Goal: Task Accomplishment & Management: Use online tool/utility

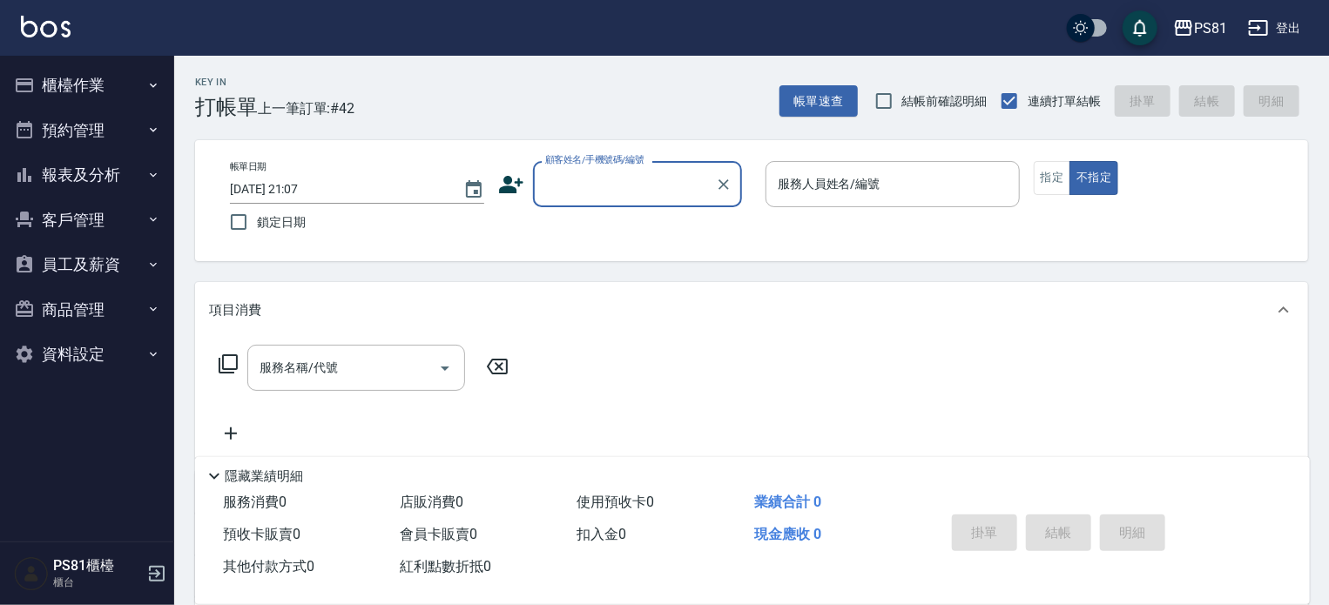
click at [136, 169] on button "報表及分析" at bounding box center [87, 174] width 160 height 45
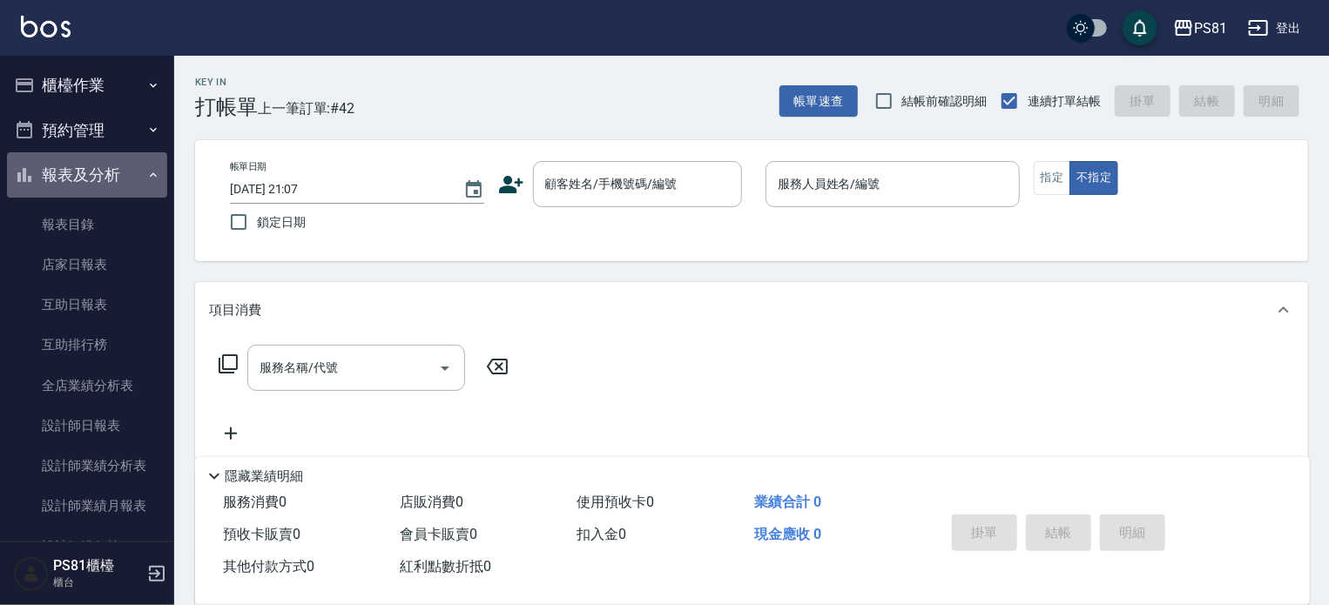
click at [111, 174] on button "報表及分析" at bounding box center [87, 174] width 160 height 45
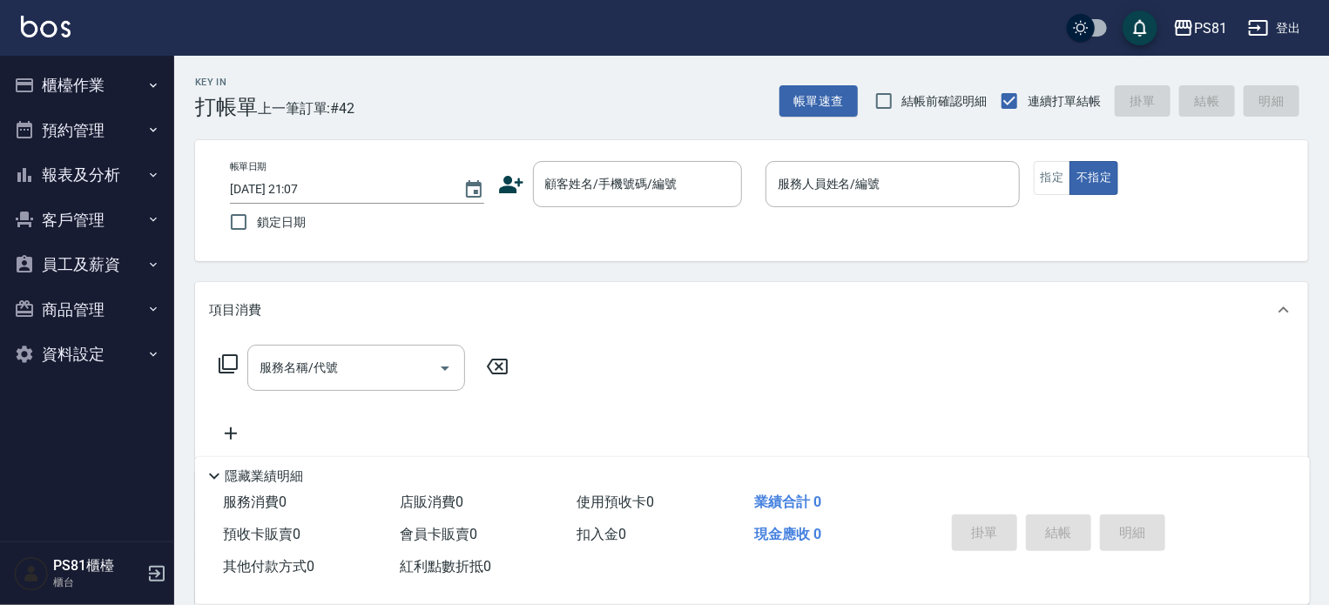
click at [108, 77] on button "櫃檯作業" at bounding box center [87, 85] width 160 height 45
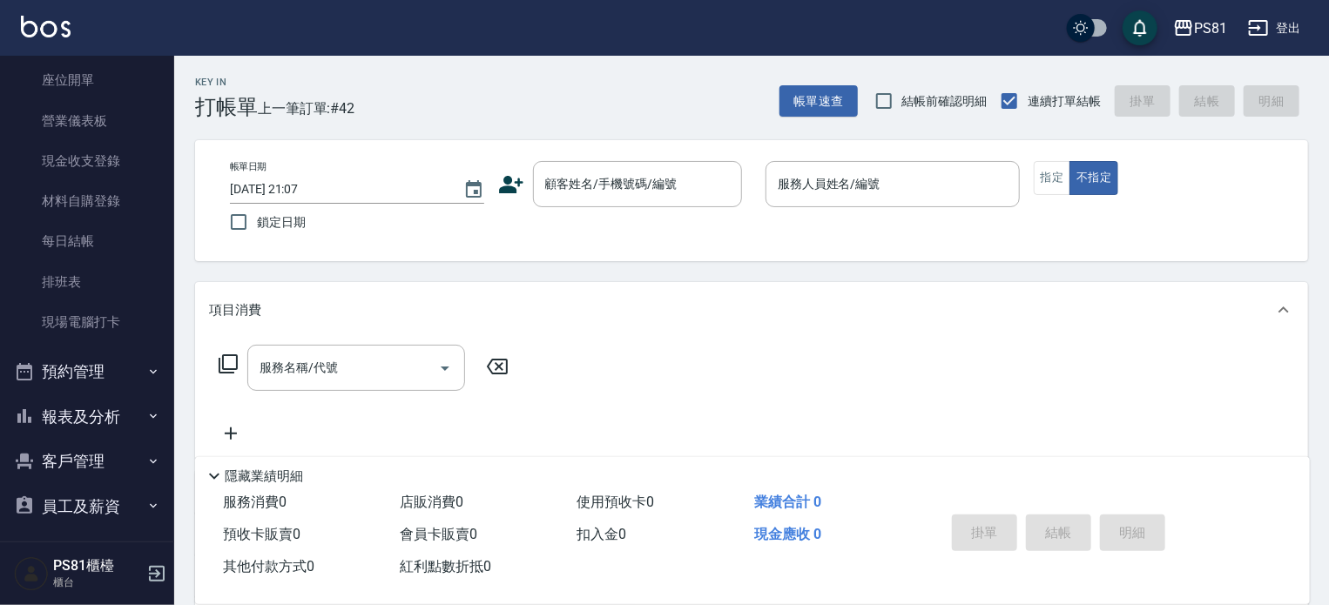
scroll to position [272, 0]
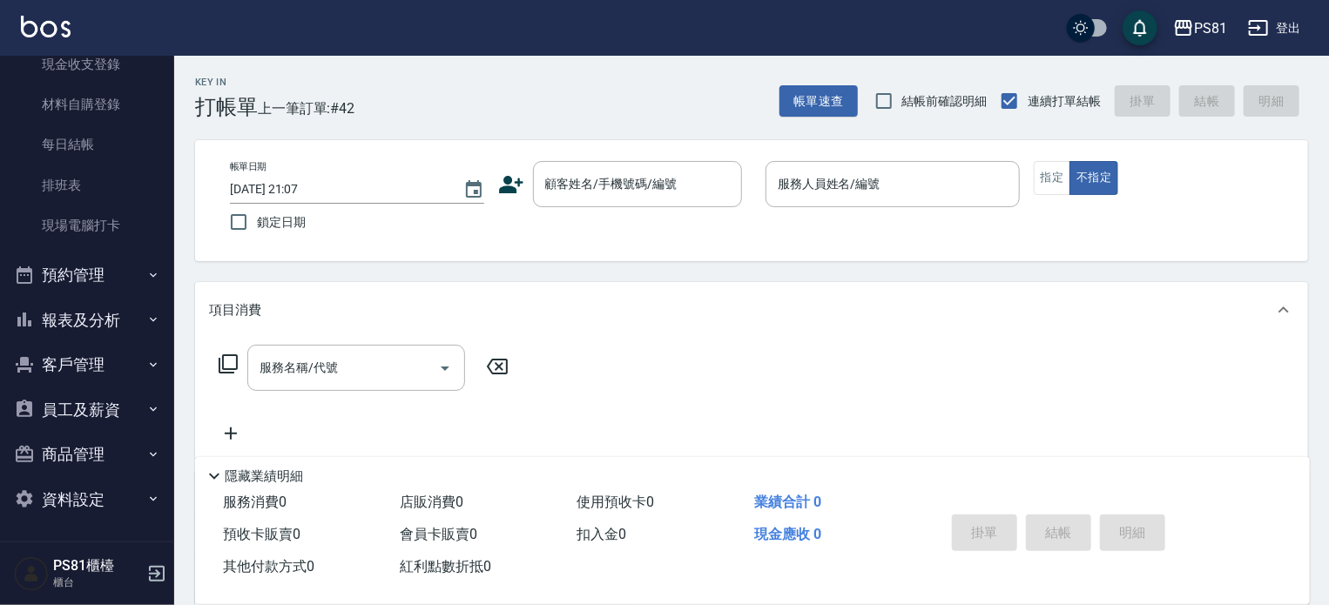
click at [76, 316] on button "報表及分析" at bounding box center [87, 320] width 160 height 45
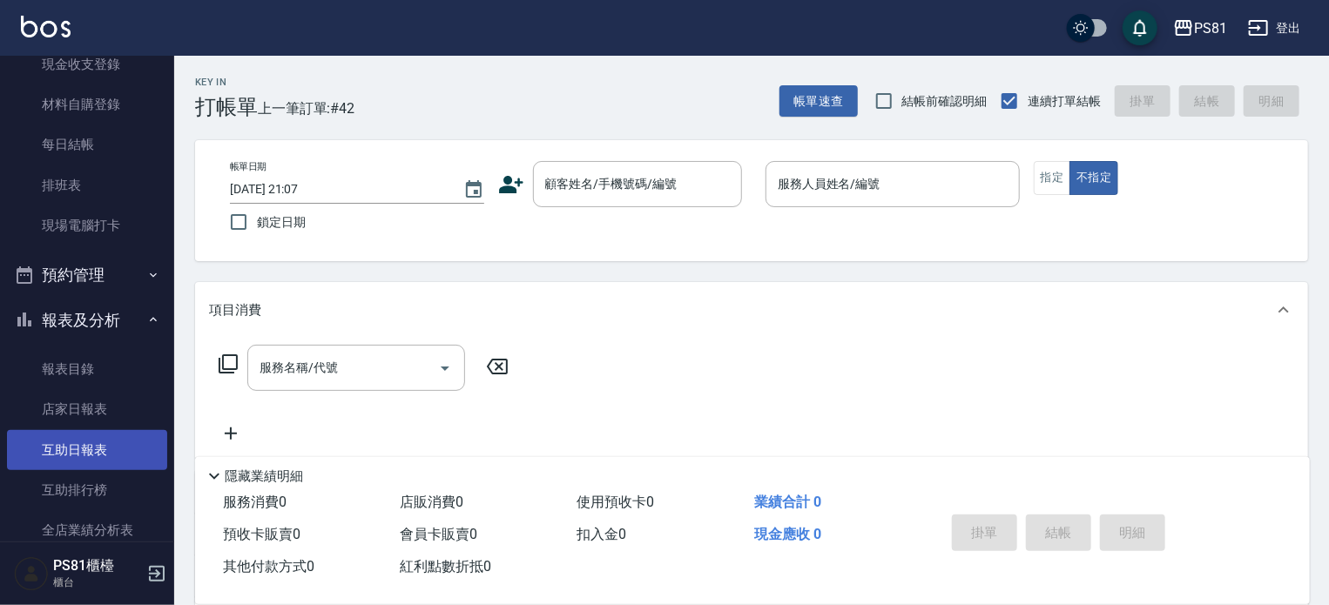
click at [84, 443] on link "互助日報表" at bounding box center [87, 450] width 160 height 40
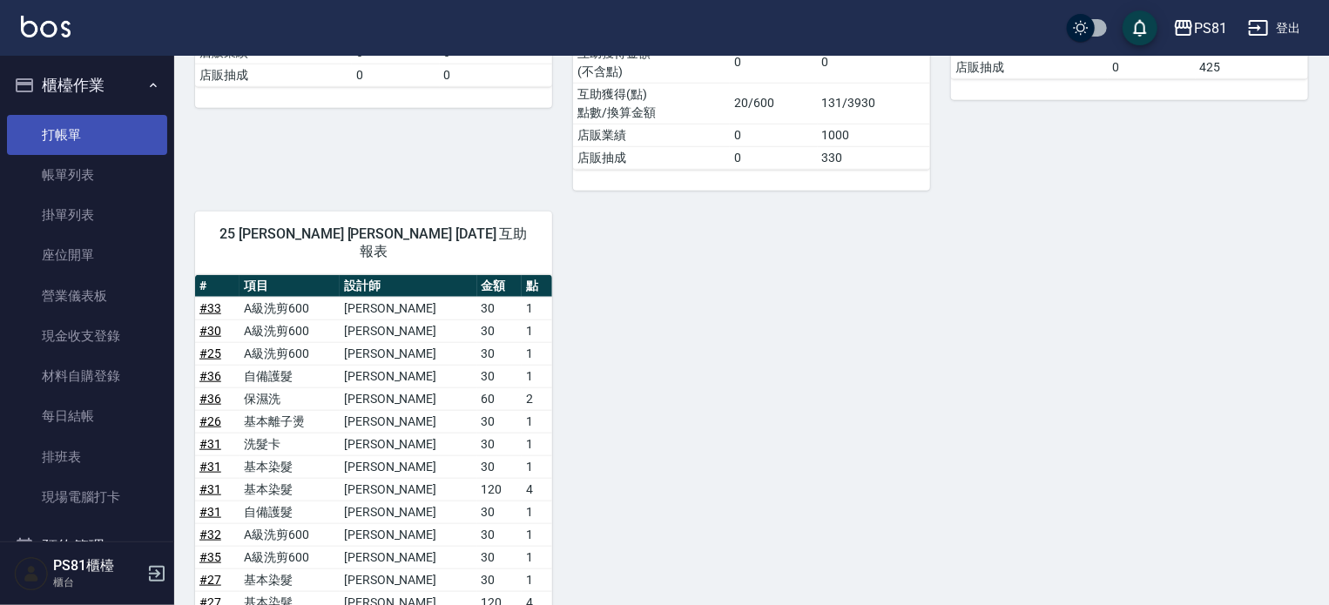
scroll to position [373, 0]
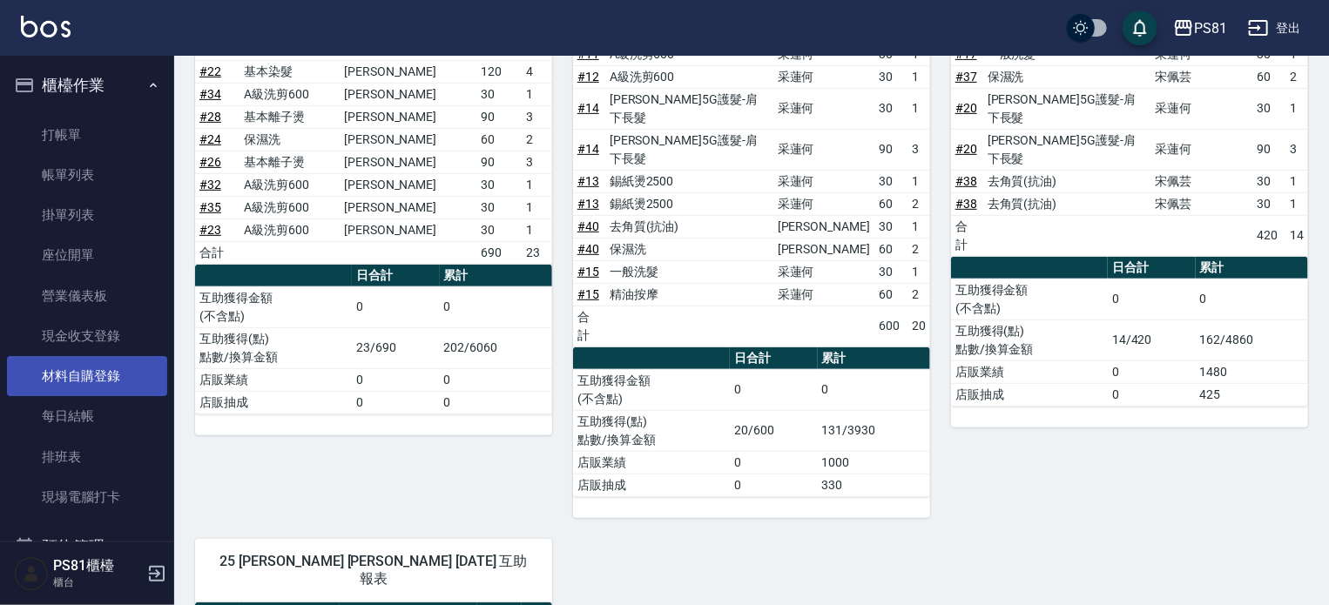
click at [103, 388] on link "材料自購登錄" at bounding box center [87, 376] width 160 height 40
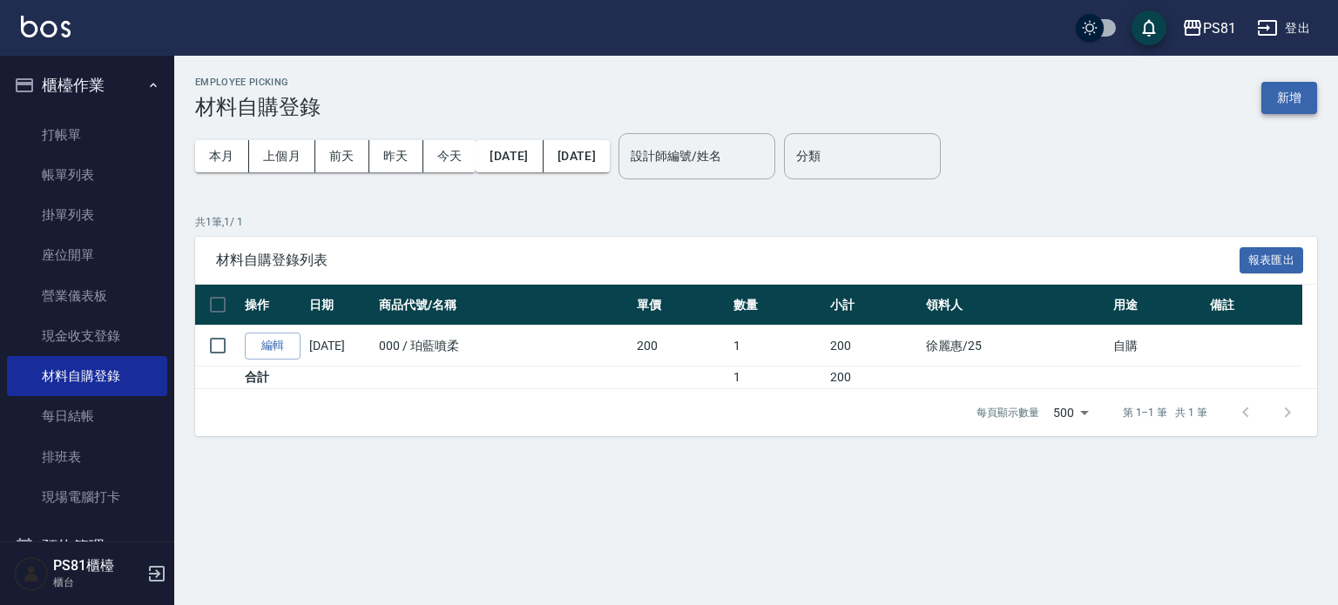
click at [1286, 104] on button "新增" at bounding box center [1289, 98] width 56 height 32
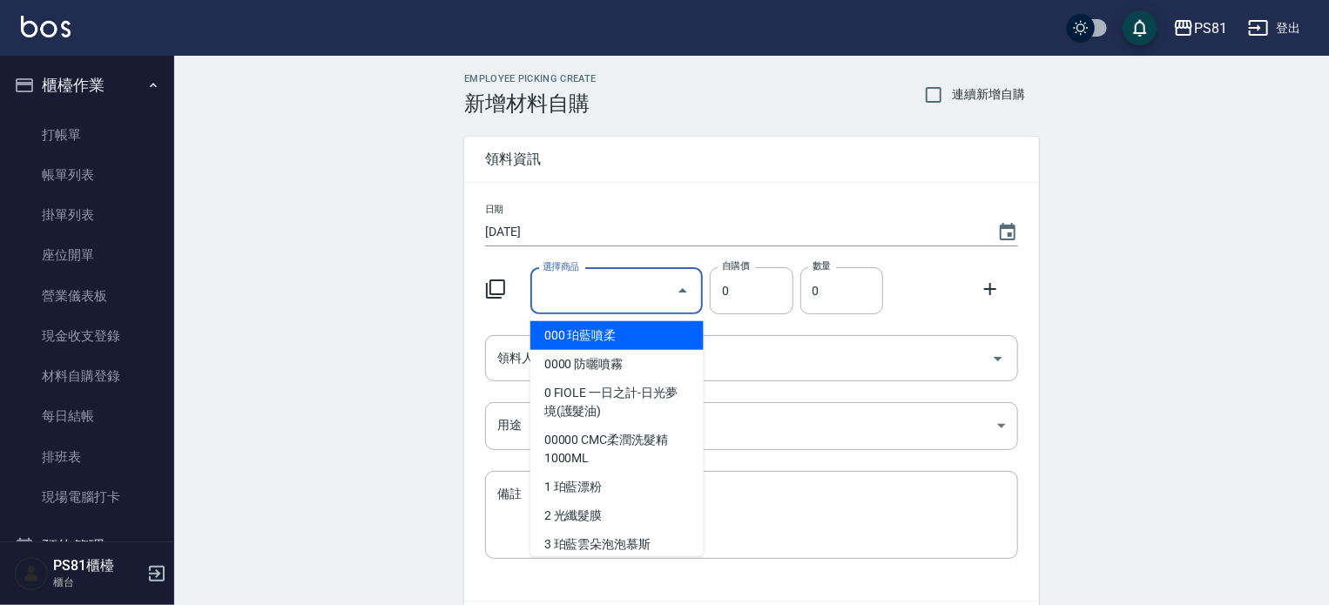
click at [624, 285] on input "選擇商品" at bounding box center [604, 291] width 132 height 30
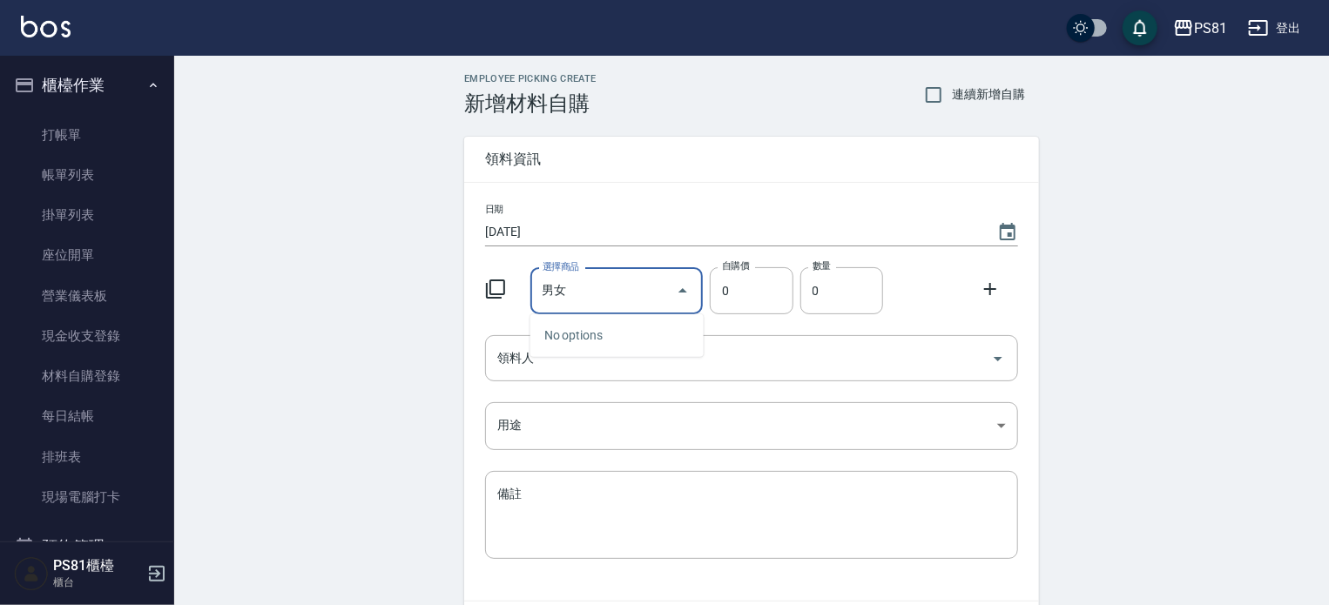
type input "男"
type input "華"
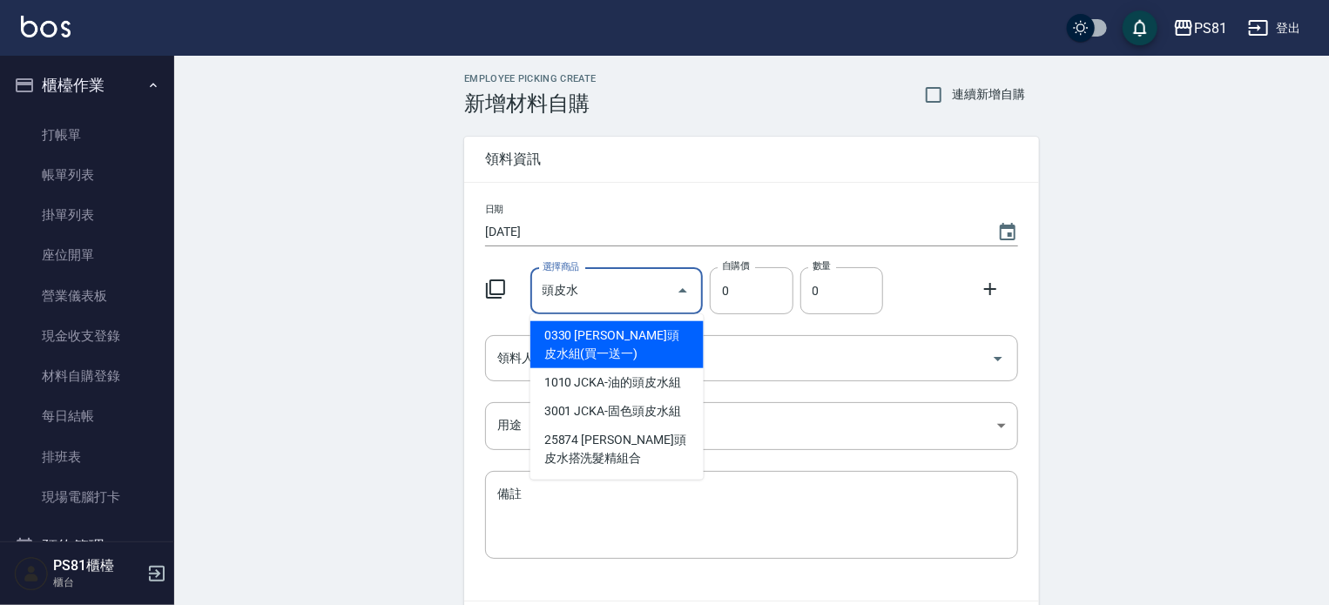
click at [668, 355] on li "0330 [PERSON_NAME]頭皮水組(買一送一)" at bounding box center [616, 344] width 173 height 47
type input "[PERSON_NAME]頭皮水組(買一送一)"
type input "340"
type input "1"
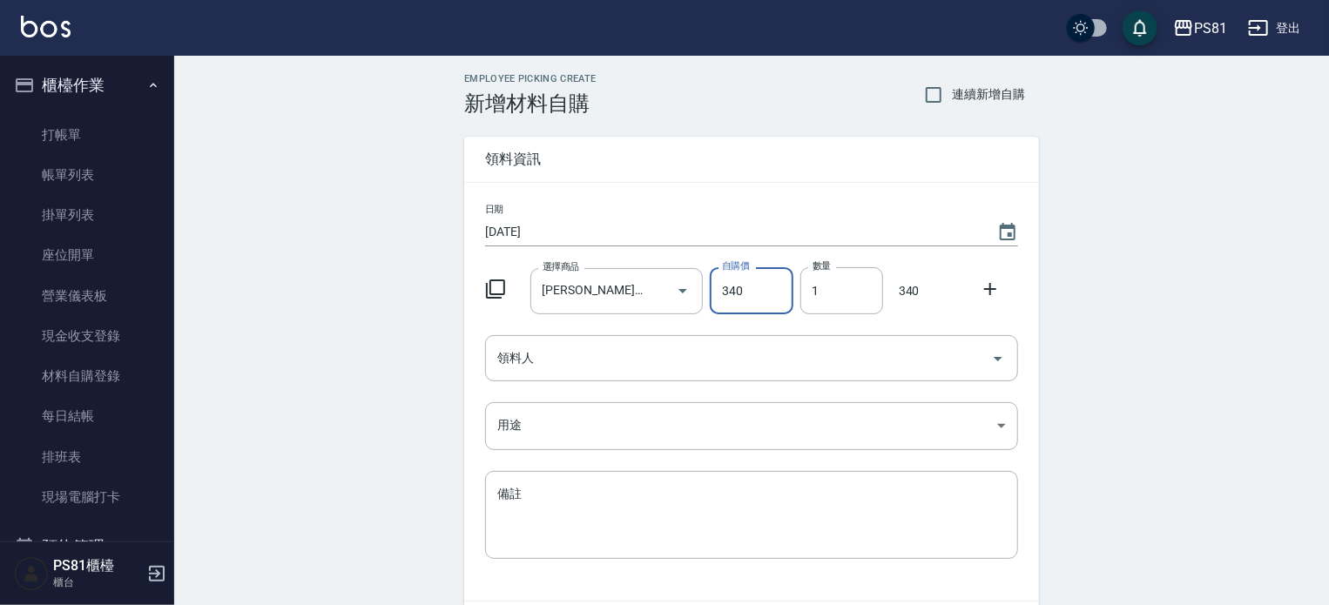
click at [1107, 320] on div "Employee Picking Create 新增材料自購 連續新增自購 領料資訊 日期 [DATE] 選擇商品 [PERSON_NAME]頭皮水組(買一送…" at bounding box center [751, 387] width 1155 height 662
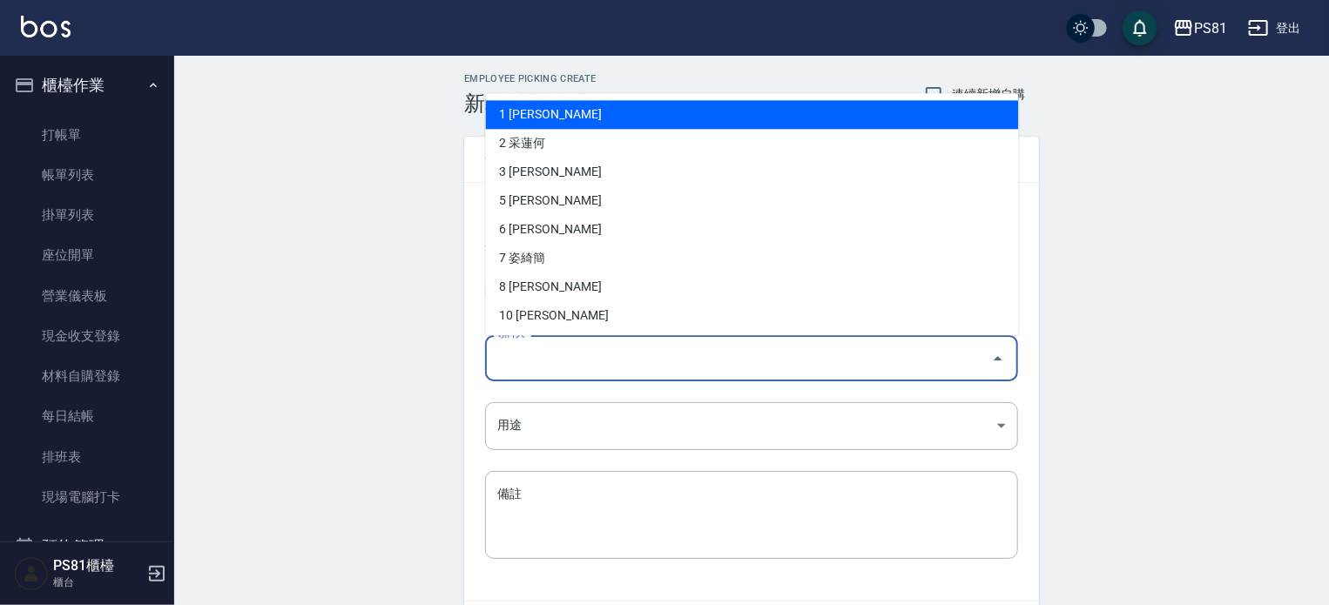
click at [720, 354] on input "領料人" at bounding box center [738, 358] width 491 height 30
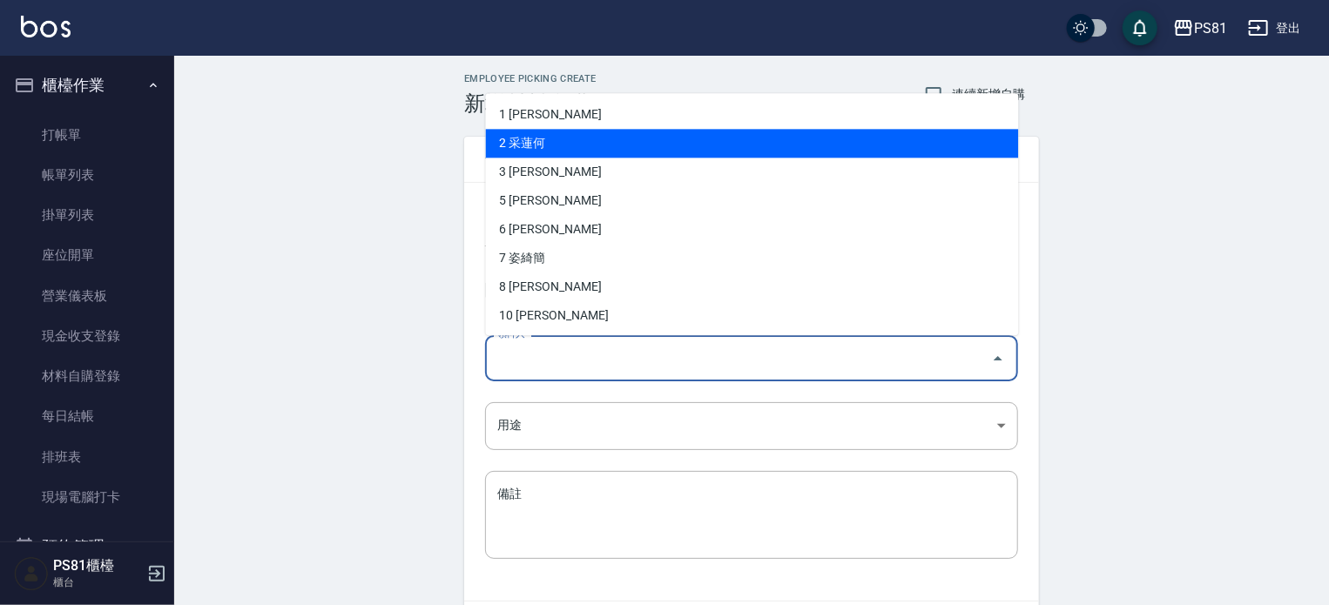
click at [528, 152] on li "2 采蓮何" at bounding box center [752, 143] width 533 height 29
type input "采蓮何"
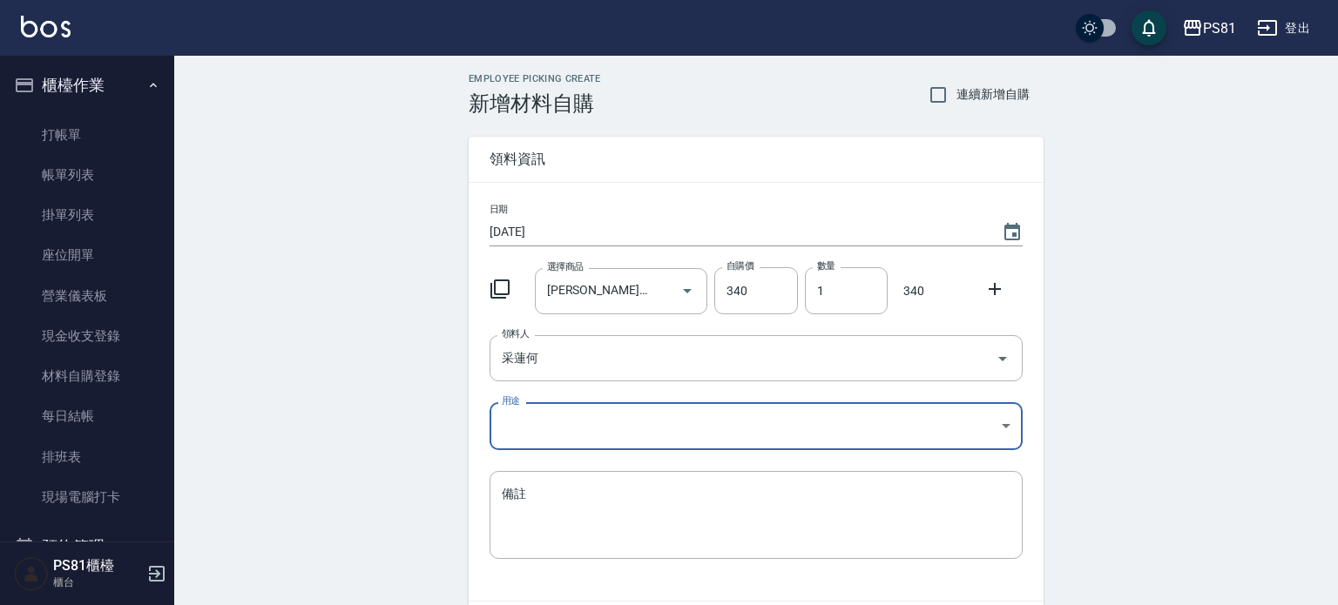
click at [551, 417] on body "PS81 登出 櫃檯作業 打帳單 帳單列表 掛單列表 座位開單 營業儀表板 現金收支登錄 材料自購登錄 每日結帳 排班表 現場電腦打卡 預約管理 預約管理 單…" at bounding box center [669, 359] width 1338 height 718
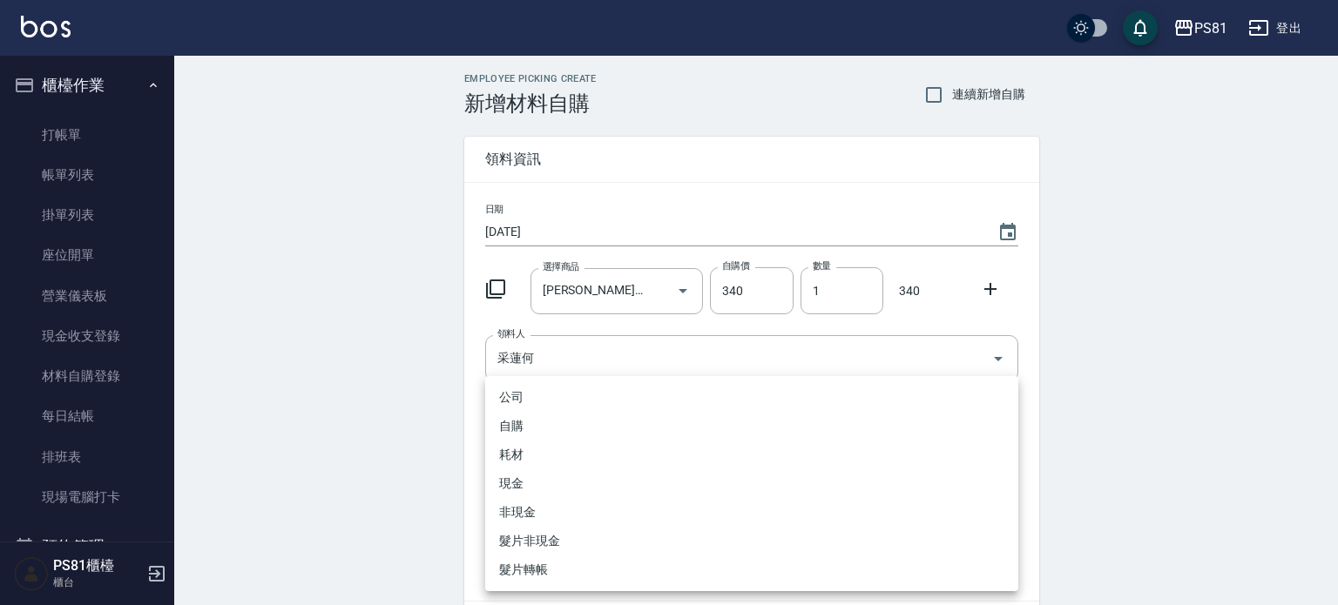
click at [530, 424] on li "自購" at bounding box center [751, 426] width 533 height 29
type input "自購"
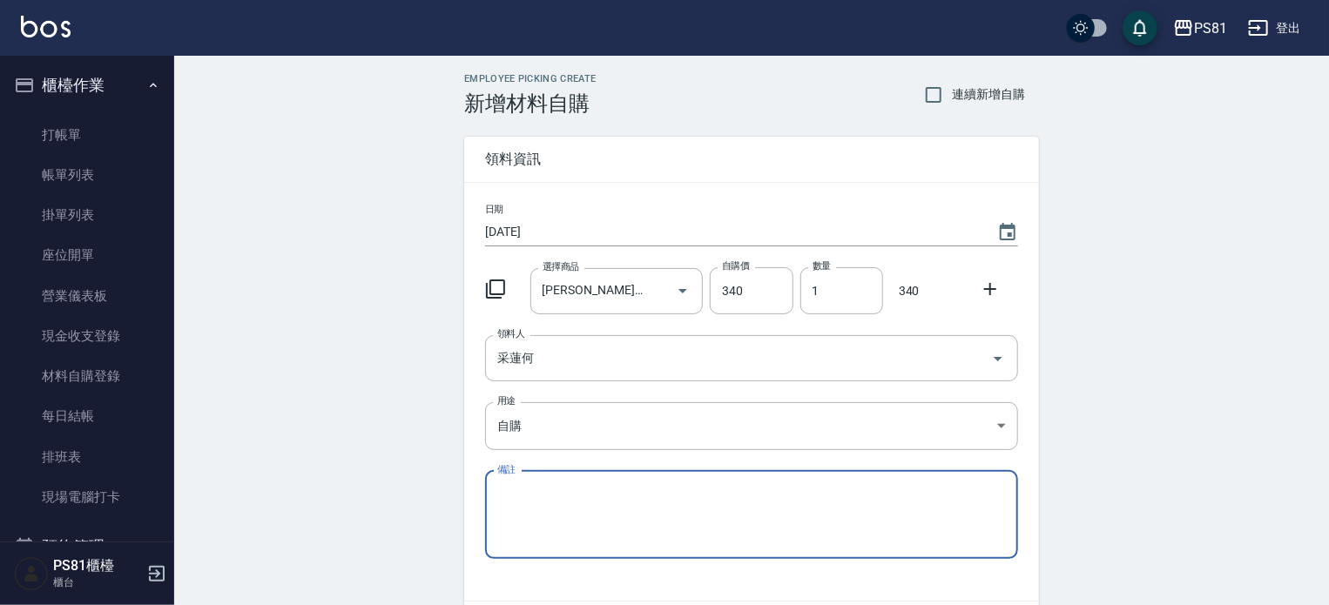
click at [390, 435] on div "Employee Picking Create 新增材料自購 連續新增自購 領料資訊 日期 [DATE] 選擇商品 [PERSON_NAME]頭皮水組(買一送…" at bounding box center [751, 387] width 1155 height 662
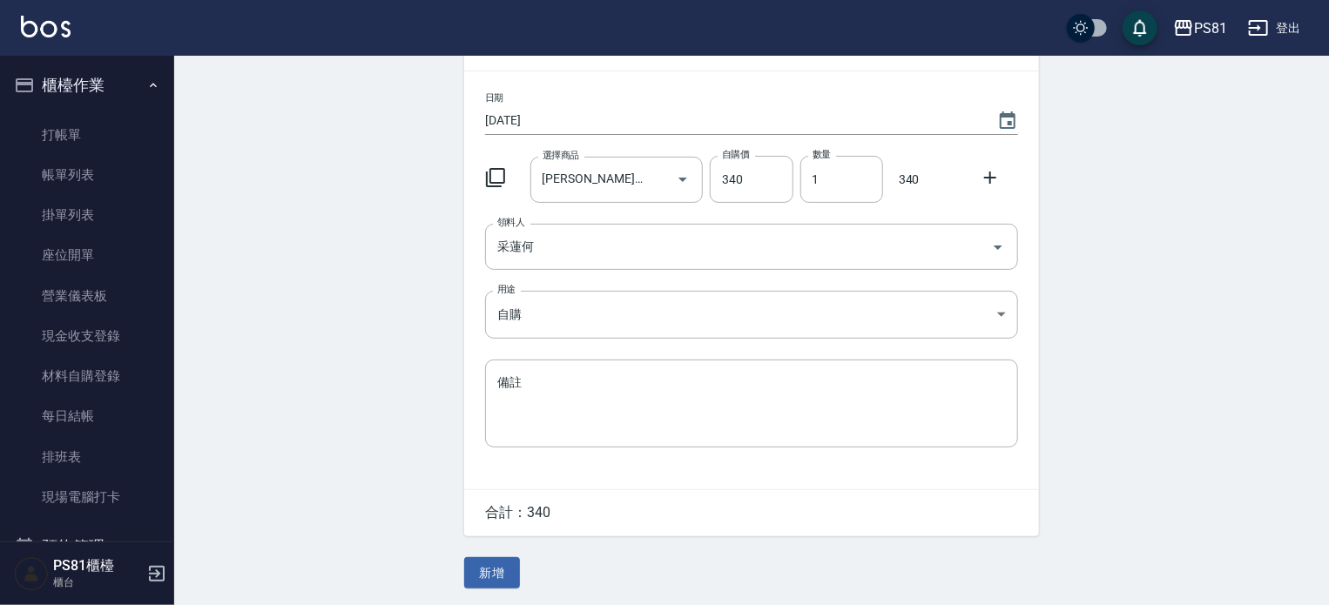
scroll to position [113, 0]
click at [495, 572] on button "新增" at bounding box center [492, 573] width 56 height 32
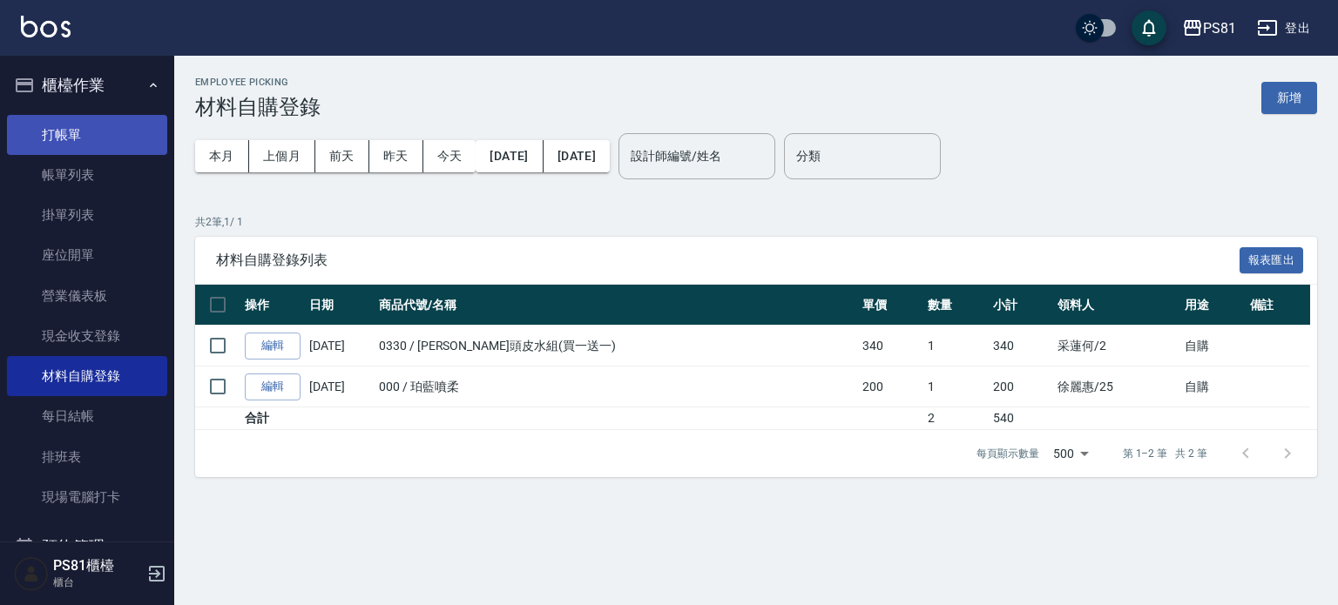
click at [104, 135] on link "打帳單" at bounding box center [87, 135] width 160 height 40
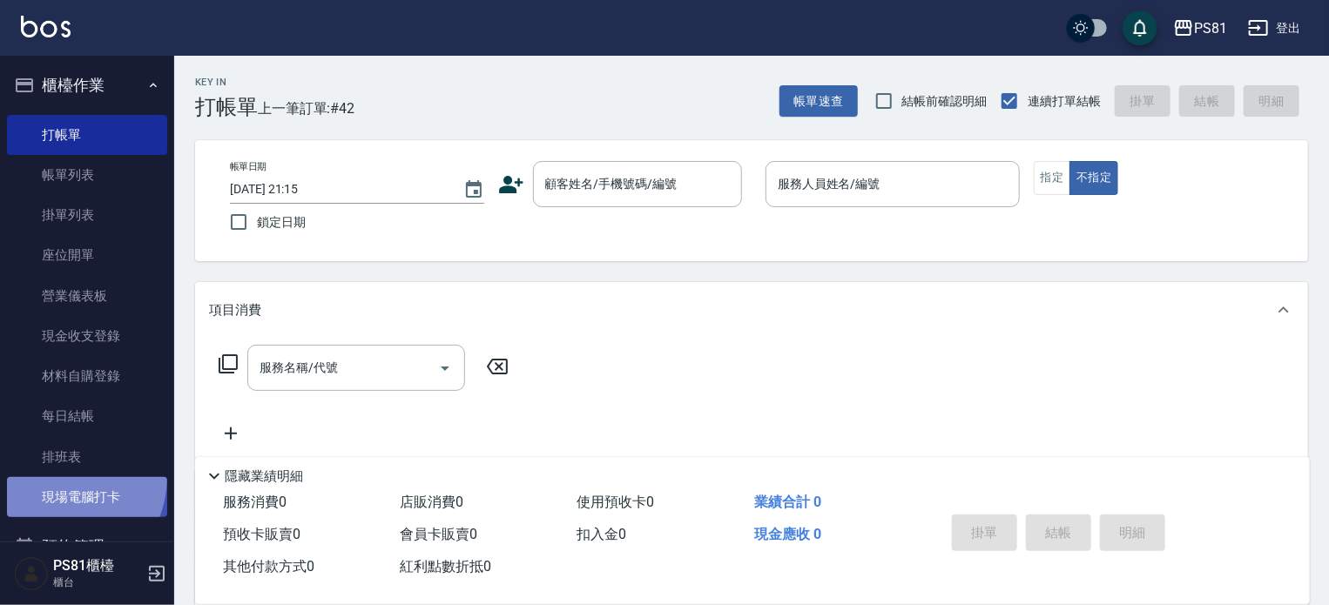
click at [53, 477] on link "現場電腦打卡" at bounding box center [87, 497] width 160 height 40
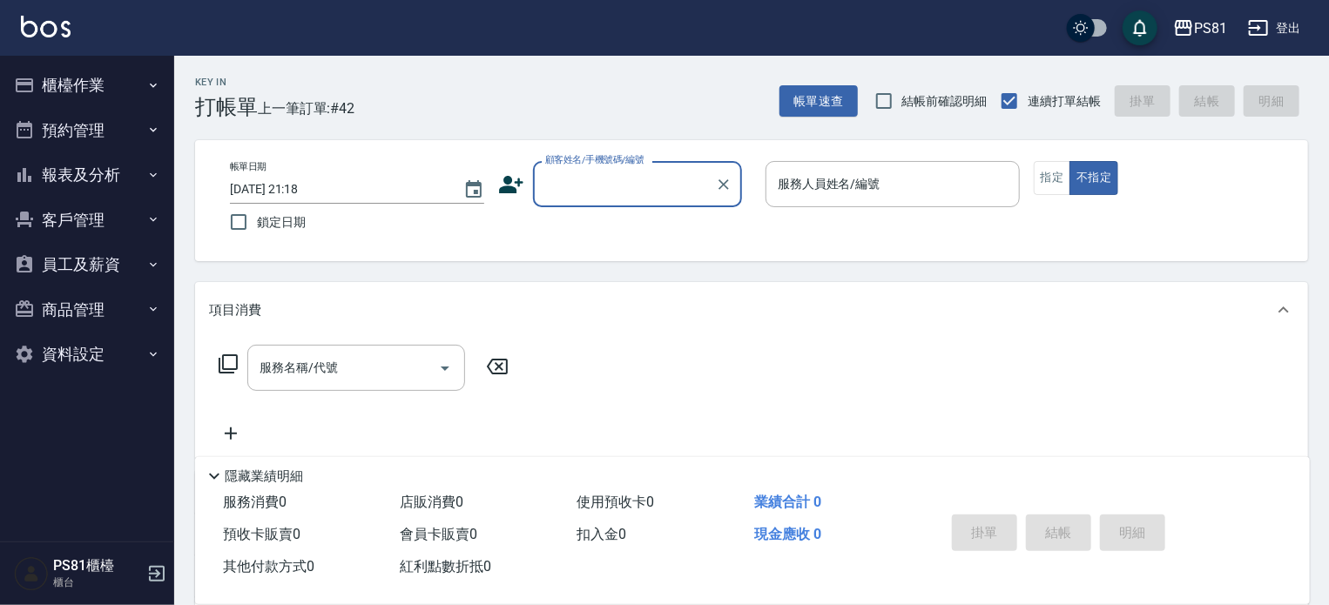
click at [94, 76] on button "櫃檯作業" at bounding box center [87, 85] width 160 height 45
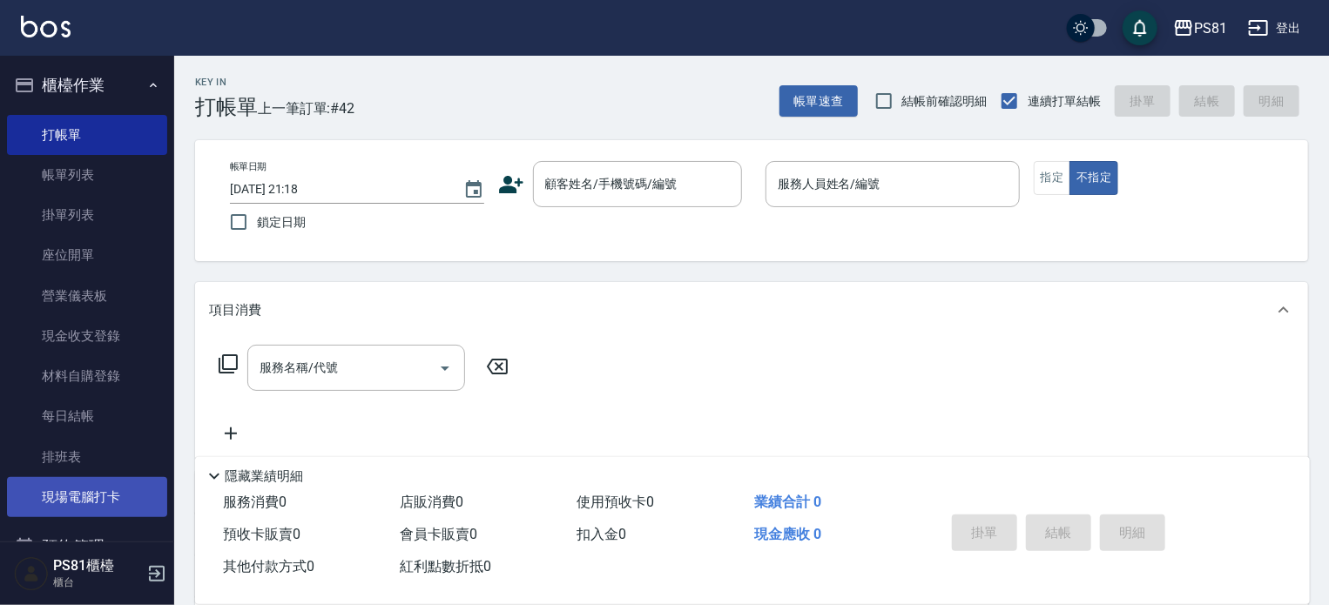
click at [70, 487] on link "現場電腦打卡" at bounding box center [87, 497] width 160 height 40
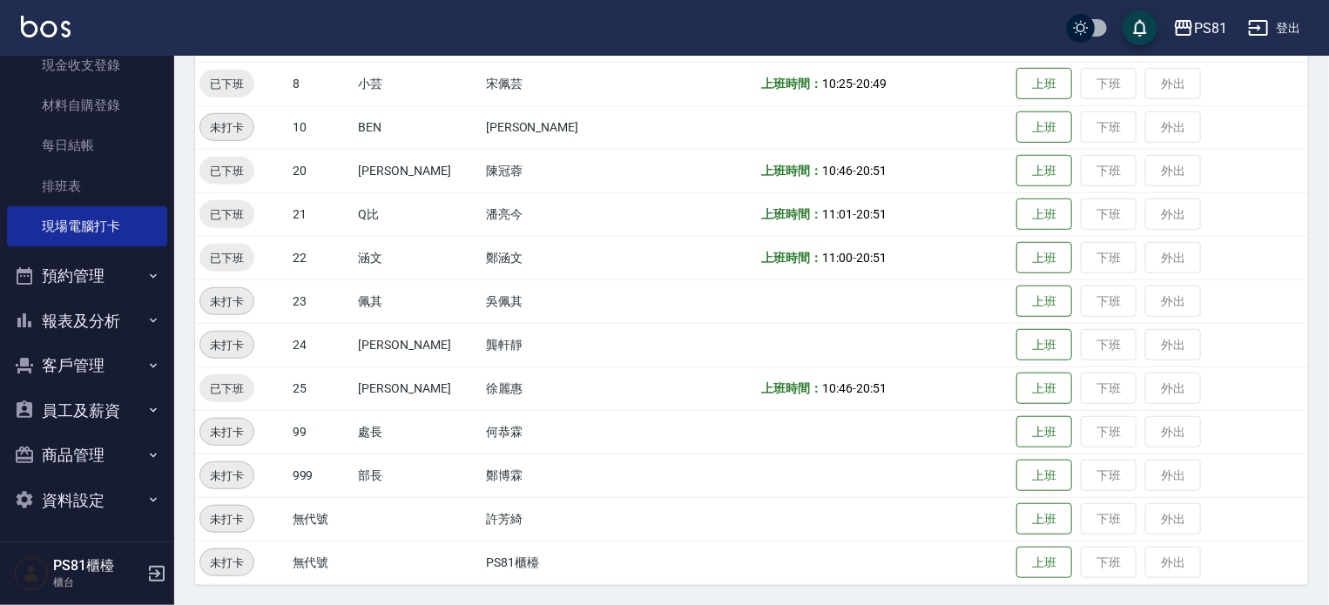
scroll to position [272, 0]
click at [129, 323] on button "報表及分析" at bounding box center [87, 320] width 160 height 45
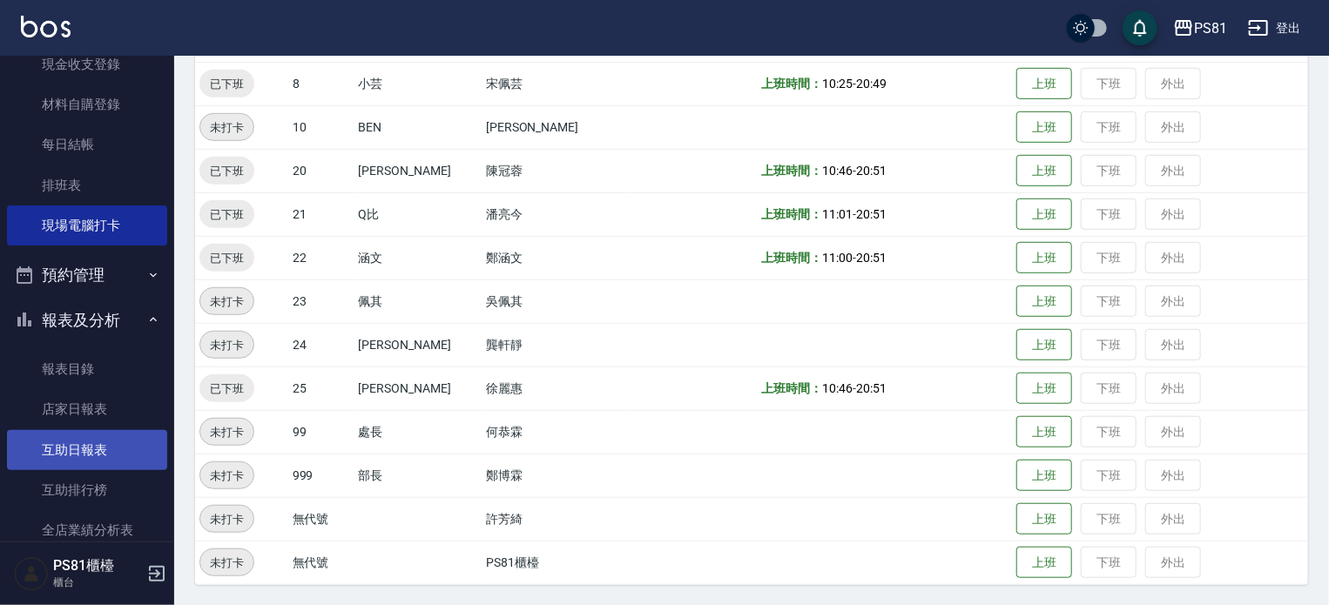
click at [118, 439] on link "互助日報表" at bounding box center [87, 450] width 160 height 40
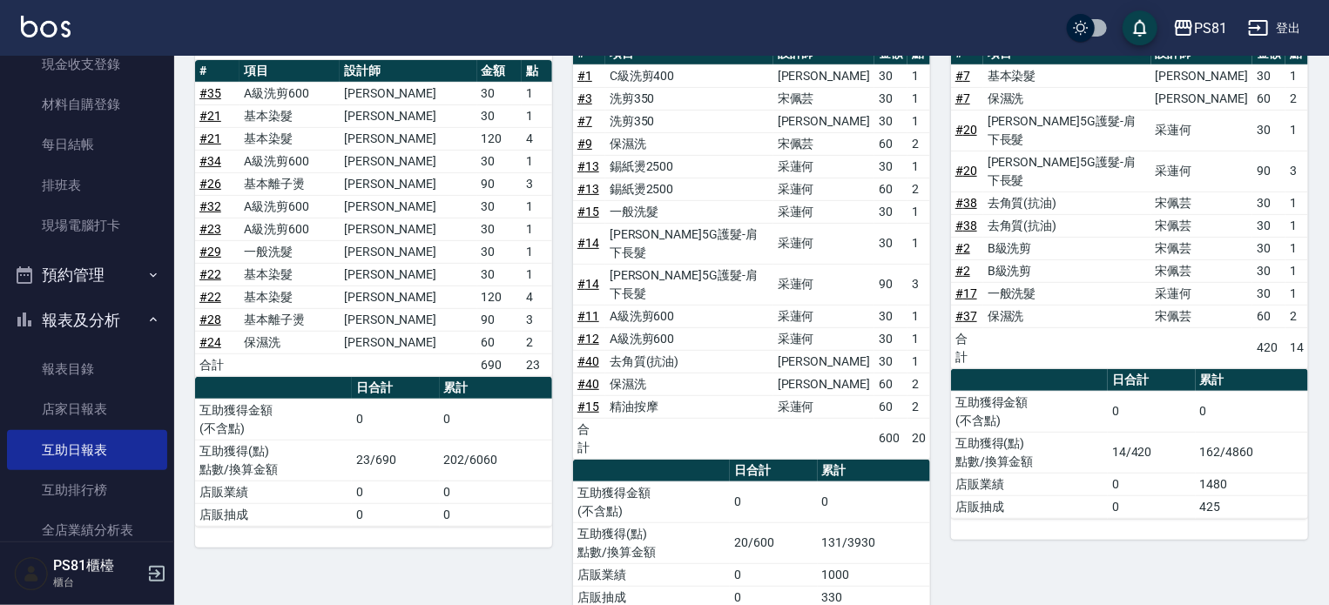
scroll to position [261, 0]
